Goal: Transaction & Acquisition: Book appointment/travel/reservation

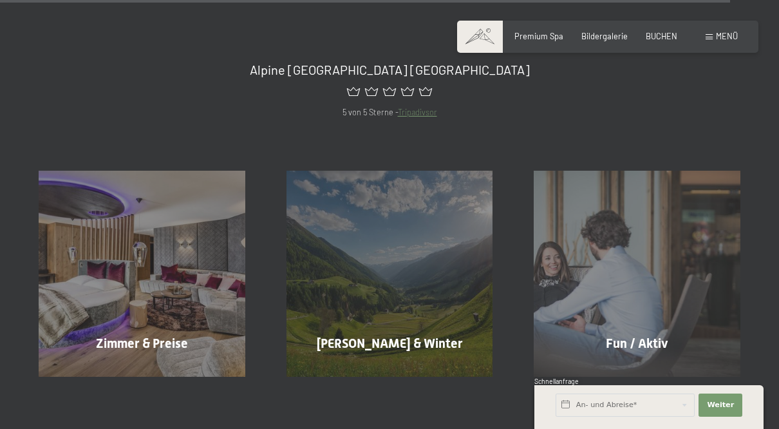
scroll to position [5128, 0]
click at [655, 291] on div "Fun / Aktiv Mehr erfahren" at bounding box center [637, 273] width 248 height 207
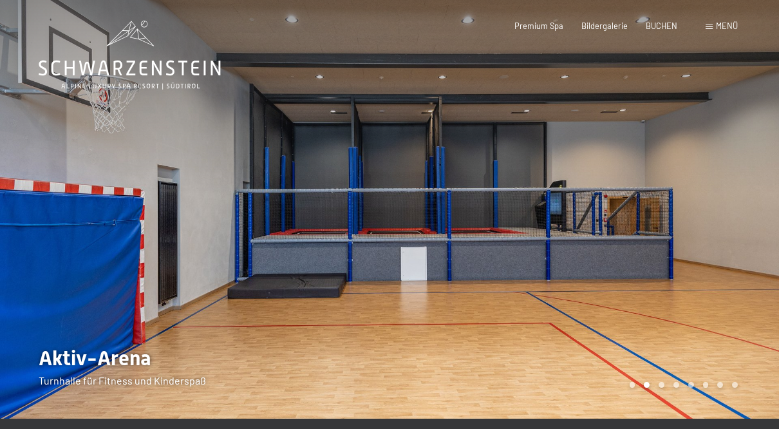
click at [744, 197] on div at bounding box center [583, 209] width 389 height 418
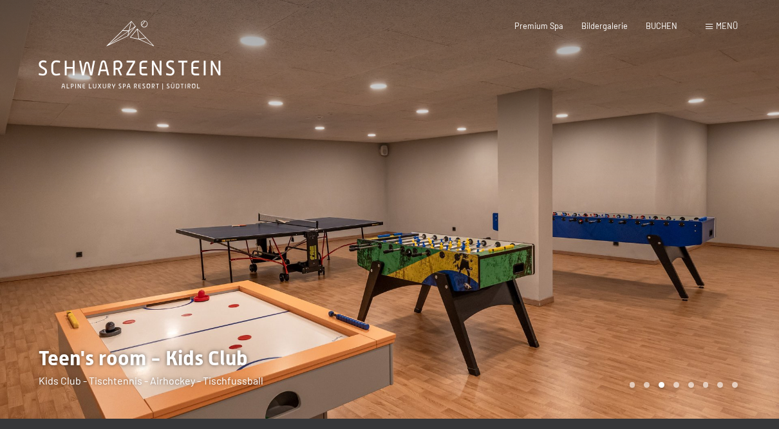
click at [12, 214] on div at bounding box center [194, 209] width 389 height 418
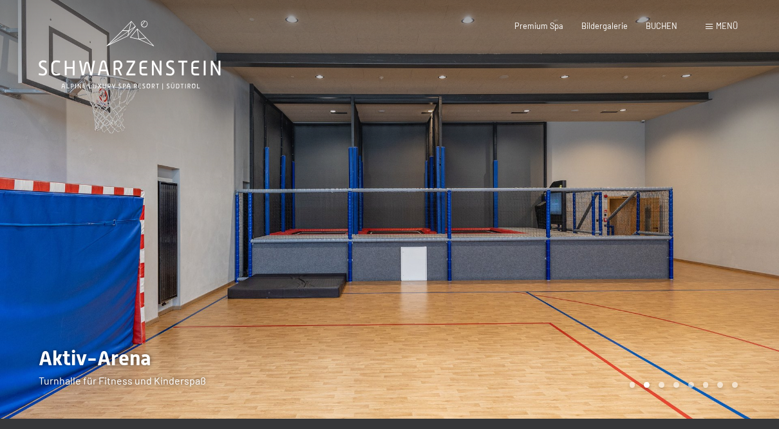
click at [756, 197] on div at bounding box center [583, 209] width 389 height 418
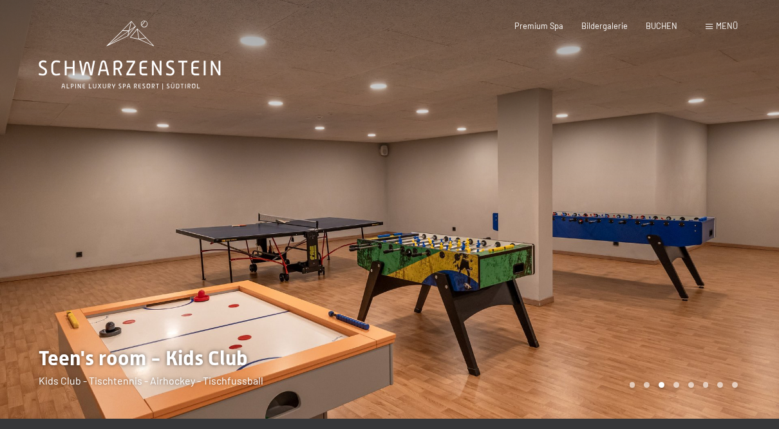
click at [754, 199] on div at bounding box center [583, 209] width 389 height 418
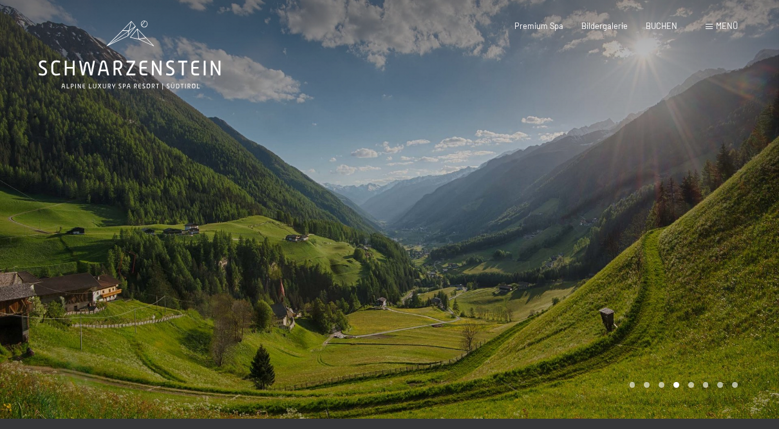
click at [754, 198] on div at bounding box center [583, 209] width 389 height 418
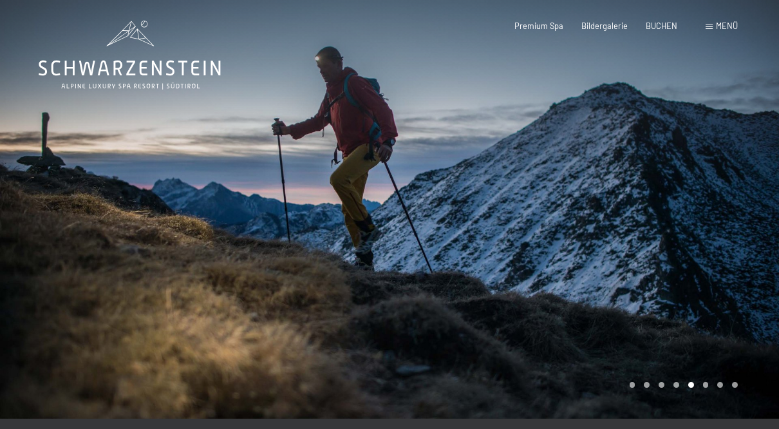
click at [762, 194] on div at bounding box center [583, 209] width 389 height 418
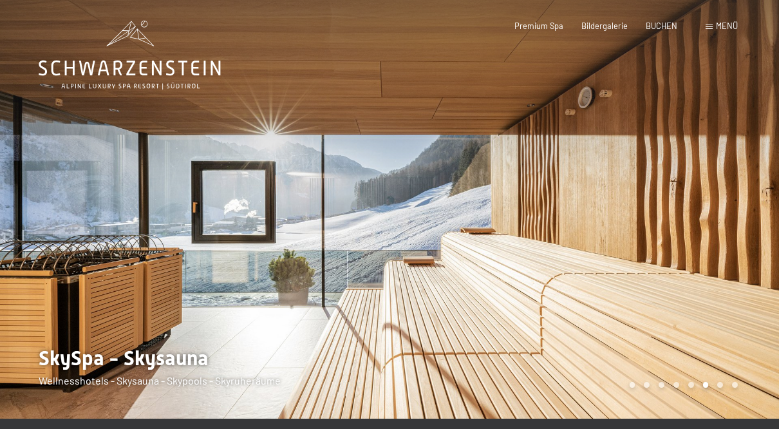
click at [767, 186] on div at bounding box center [583, 209] width 389 height 418
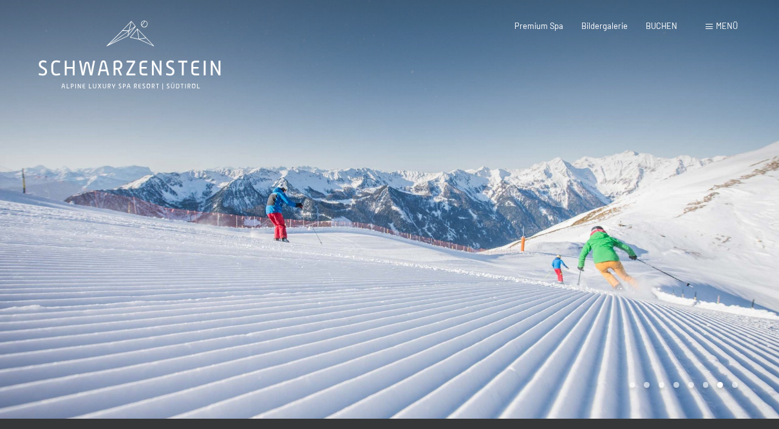
click at [711, 32] on div "Buchen Anfragen Premium Spa Bildergalerie BUCHEN Menü DE IT EN Gutschein Bilder…" at bounding box center [608, 27] width 260 height 12
click at [724, 29] on span "Menü" at bounding box center [727, 26] width 22 height 10
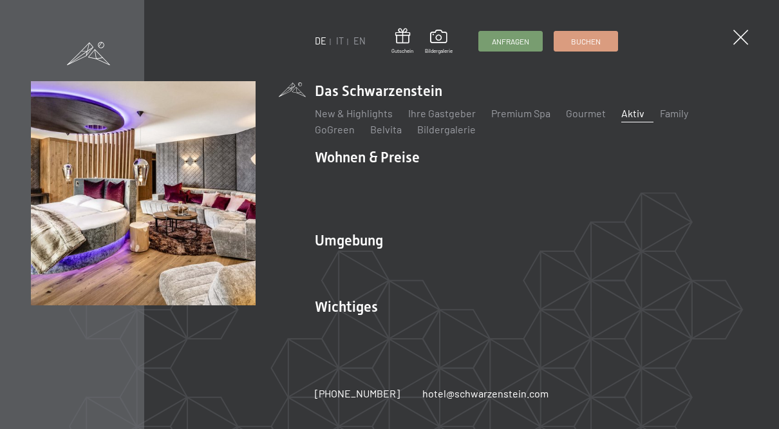
click at [469, 184] on link "Zimmer & Preise" at bounding box center [451, 179] width 75 height 12
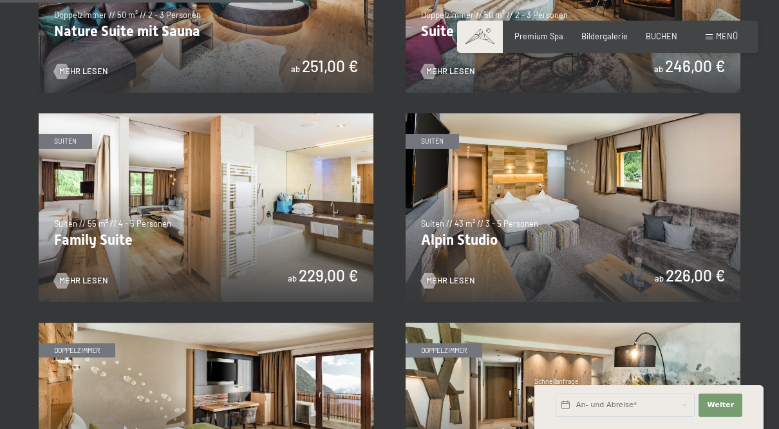
scroll to position [1197, 0]
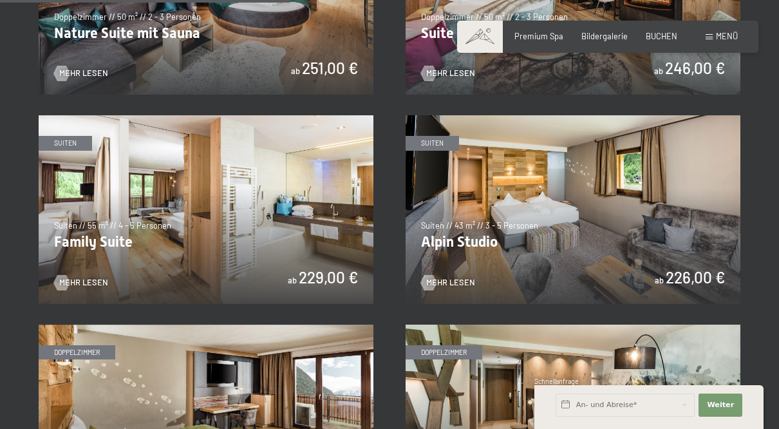
click at [630, 225] on img at bounding box center [573, 209] width 335 height 189
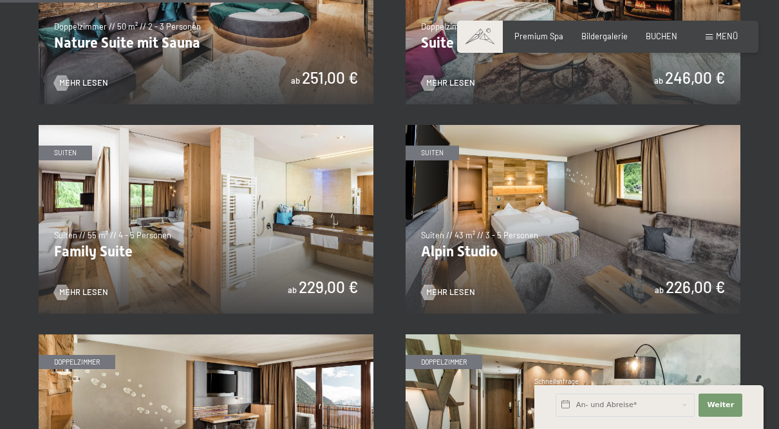
scroll to position [1183, 0]
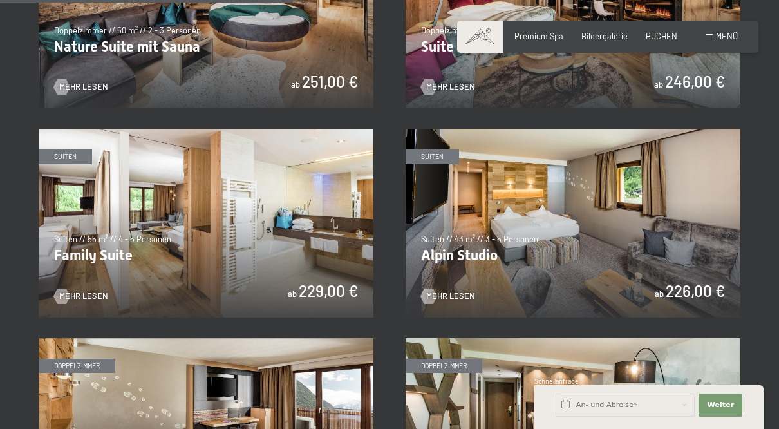
click at [261, 238] on img at bounding box center [206, 223] width 335 height 189
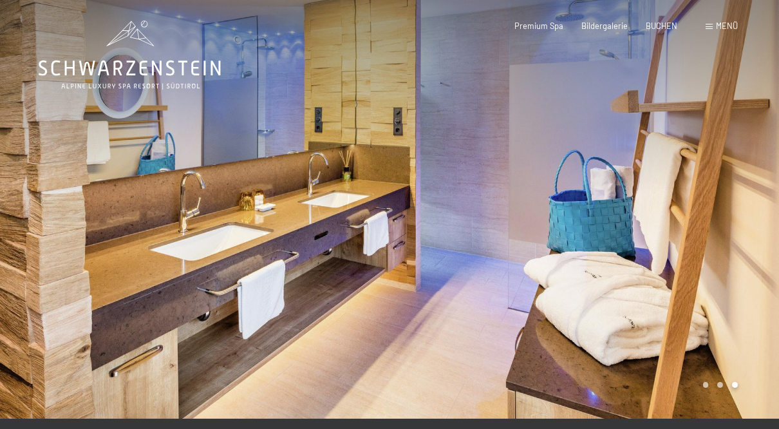
click at [702, 382] on div at bounding box center [583, 209] width 389 height 418
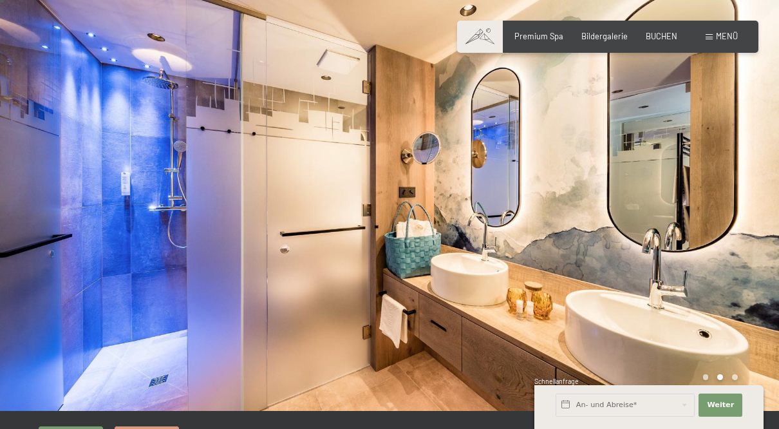
scroll to position [8, 0]
click at [731, 374] on div at bounding box center [583, 201] width 389 height 418
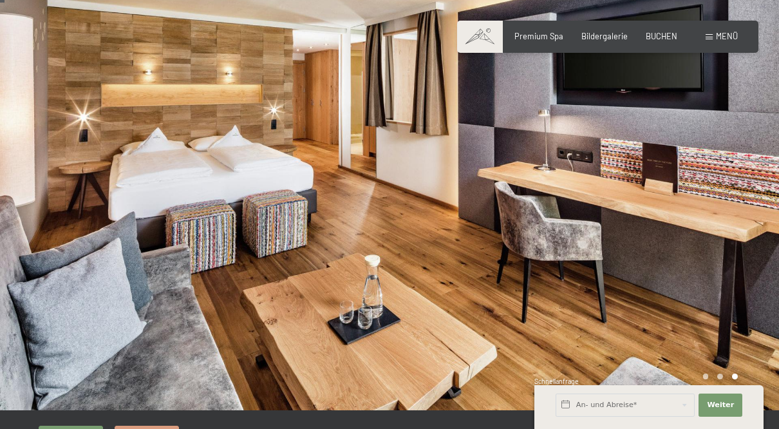
click at [703, 376] on div at bounding box center [583, 201] width 389 height 418
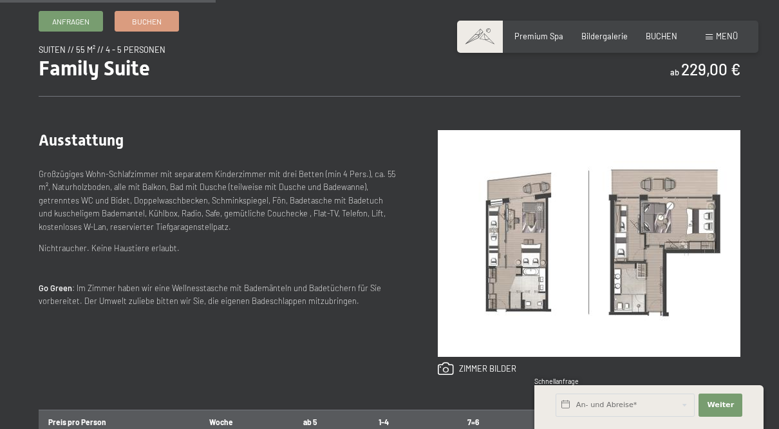
scroll to position [426, 0]
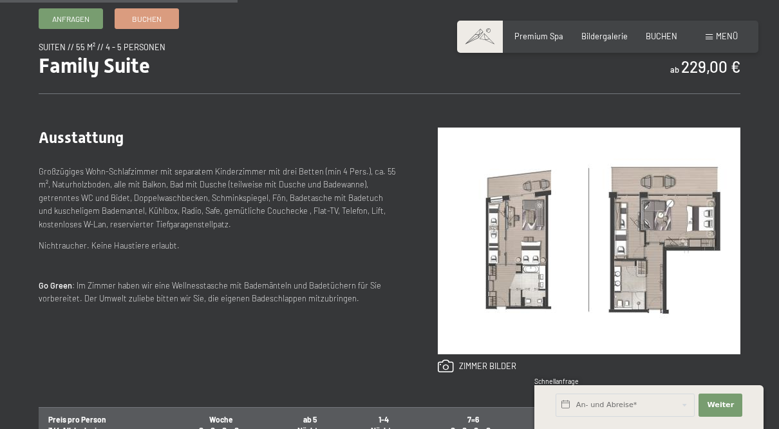
click at [518, 275] on img at bounding box center [589, 240] width 303 height 227
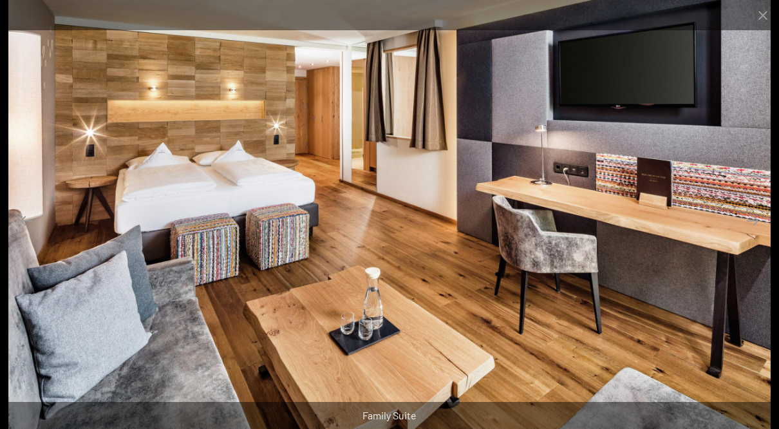
click at [764, 12] on button "Close gallery" at bounding box center [763, 15] width 32 height 30
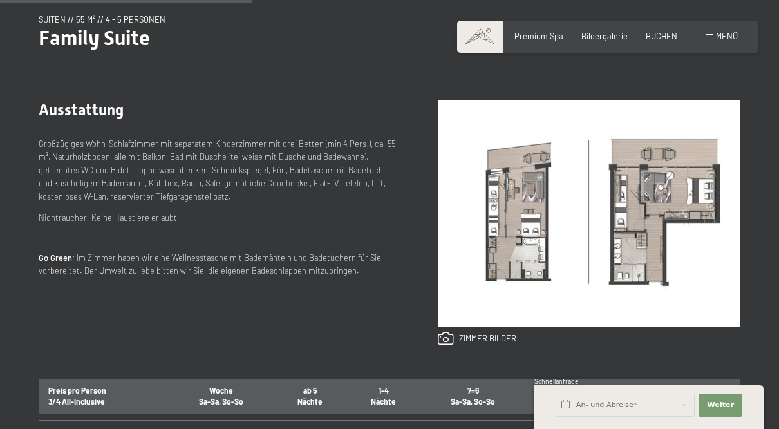
scroll to position [452, 0]
